Goal: Find specific page/section

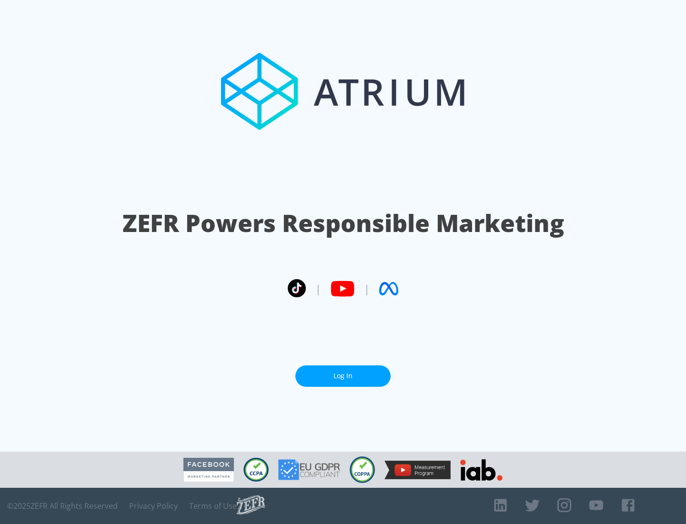
click at [343, 372] on link "Log In" at bounding box center [342, 376] width 95 height 21
